Goal: Navigation & Orientation: Find specific page/section

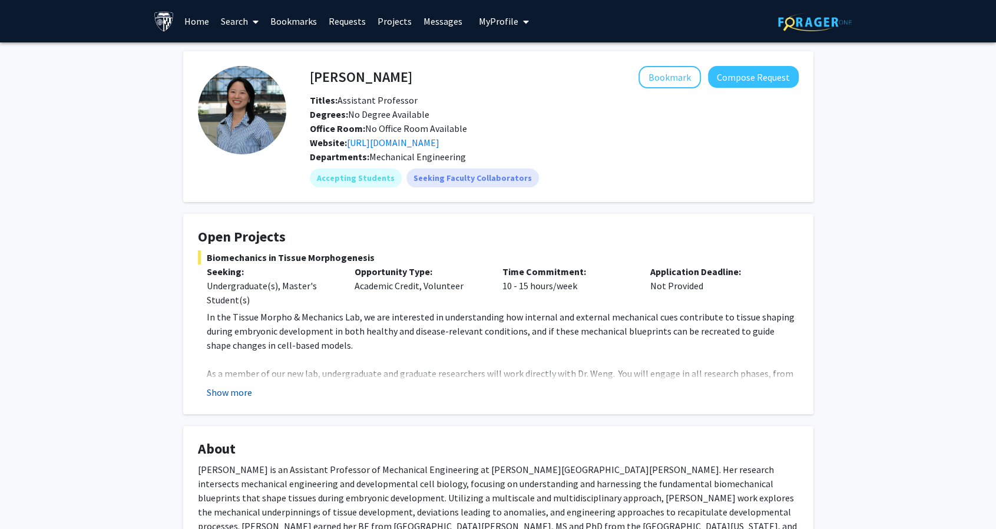
click at [225, 394] on button "Show more" at bounding box center [229, 392] width 45 height 14
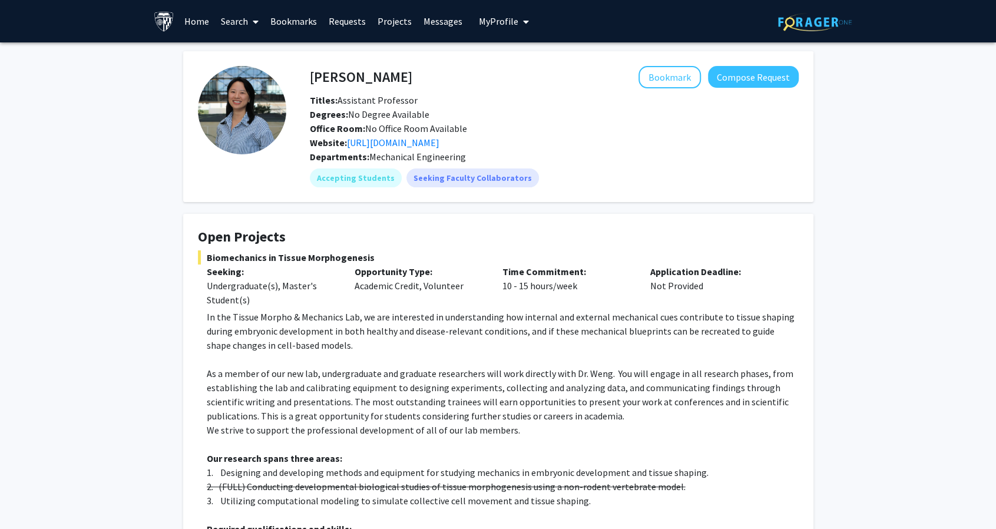
drag, startPoint x: 398, startPoint y: 1, endPoint x: 511, endPoint y: 102, distance: 151.8
click at [511, 102] on div "Titles: Assistant Professor" at bounding box center [554, 100] width 506 height 14
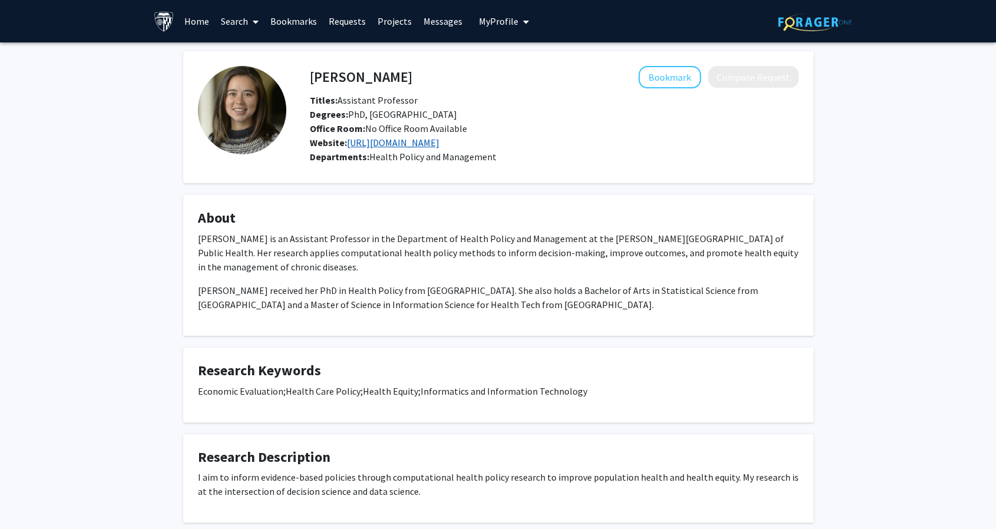
click at [382, 138] on link "[URL][DOMAIN_NAME]" at bounding box center [393, 143] width 92 height 12
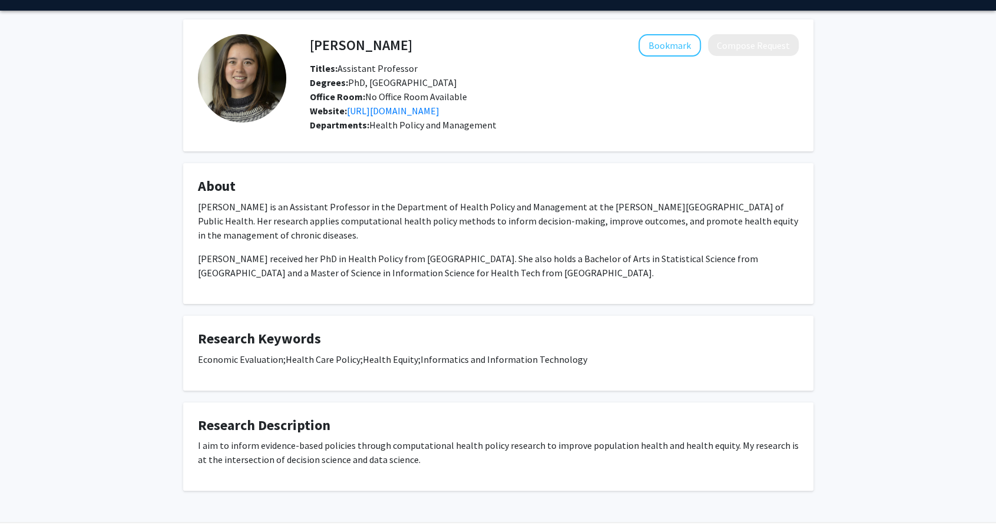
scroll to position [67, 0]
